Goal: Information Seeking & Learning: Learn about a topic

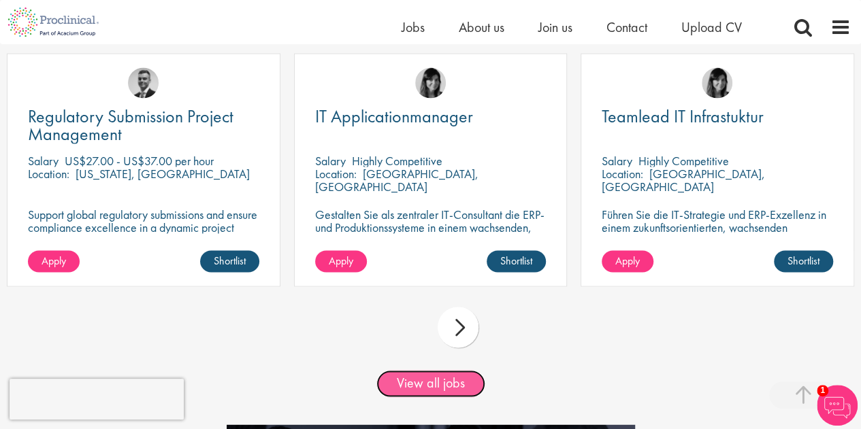
click at [456, 383] on link "View all jobs" at bounding box center [430, 383] width 109 height 27
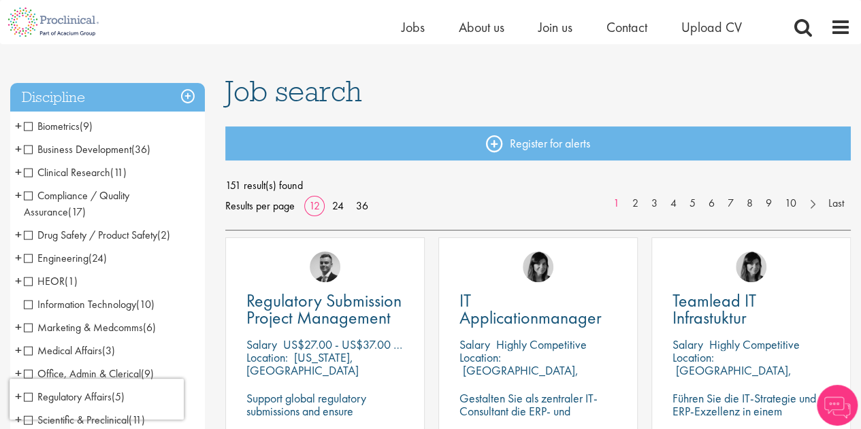
scroll to position [72, 0]
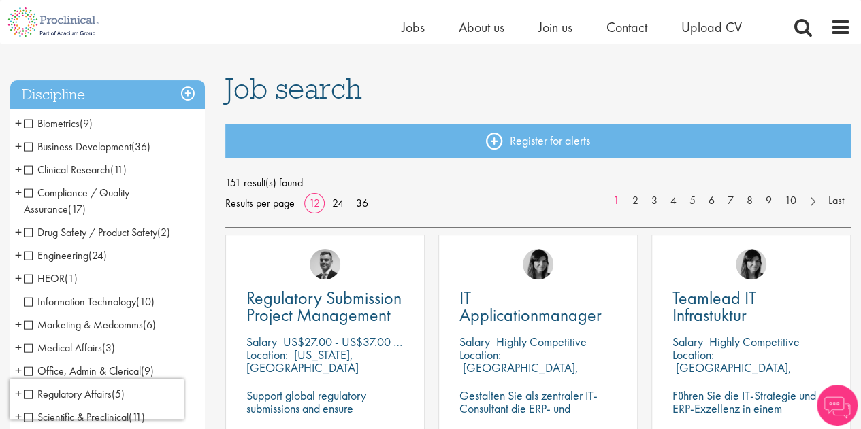
click at [44, 167] on span "Clinical Research" at bounding box center [67, 170] width 86 height 14
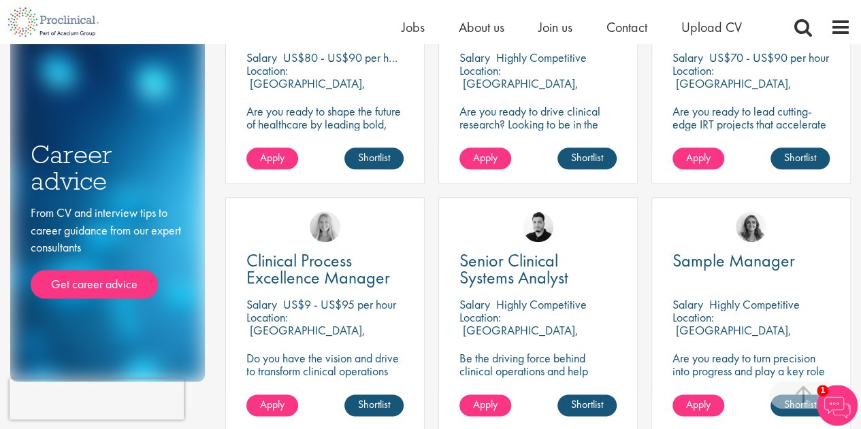
scroll to position [497, 0]
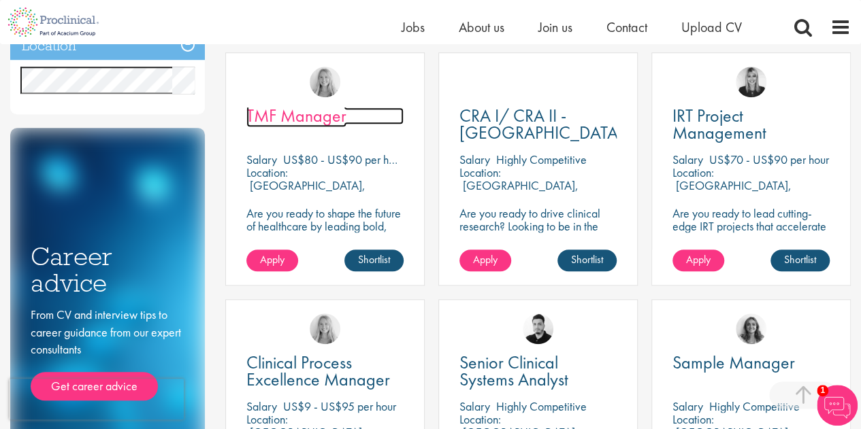
click at [289, 108] on span "TMF Manager" at bounding box center [296, 115] width 100 height 23
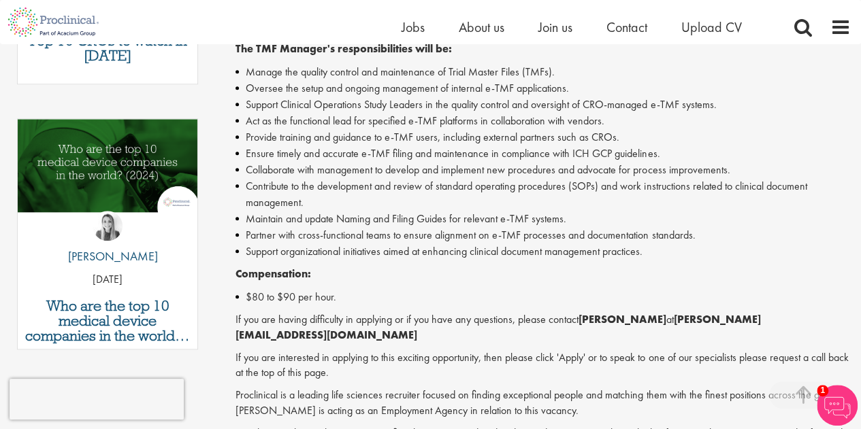
scroll to position [693, 0]
